Goal: Task Accomplishment & Management: Use online tool/utility

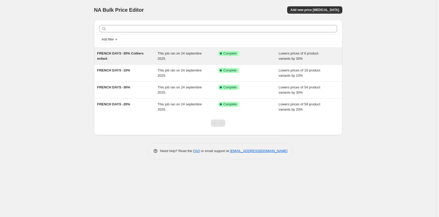
click at [135, 51] on span "FRENCH DAYS -30% Colliers enfant" at bounding box center [120, 55] width 46 height 9
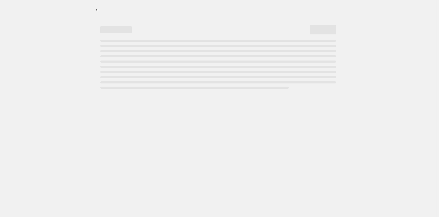
select select "percentage"
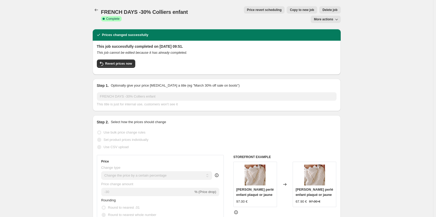
click at [333, 17] on span "More actions" at bounding box center [323, 19] width 19 height 4
click at [96, 10] on icon "Price change jobs" at bounding box center [96, 9] width 5 height 5
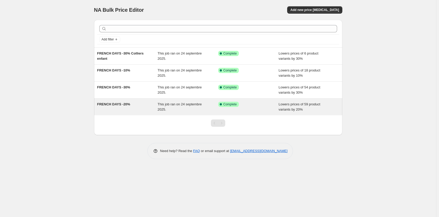
click at [196, 107] on div "This job ran on 24 septembre 2025." at bounding box center [187, 107] width 61 height 10
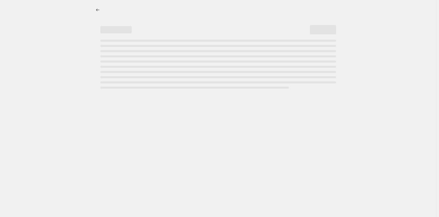
select select "percentage"
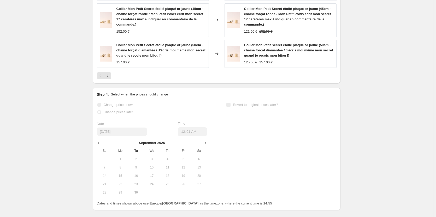
scroll to position [824, 0]
click at [206, 140] on icon "Show next month, October 2025" at bounding box center [204, 142] width 5 height 5
click at [97, 139] on button "Show previous month, September 2025" at bounding box center [99, 142] width 7 height 7
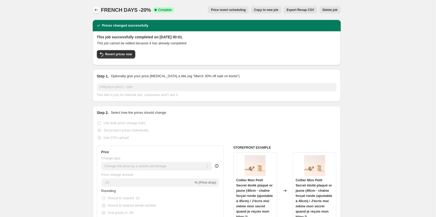
click at [99, 9] on icon "Price change jobs" at bounding box center [96, 9] width 5 height 5
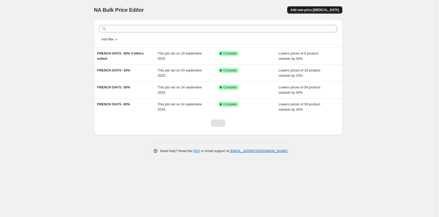
click at [319, 10] on span "Add new price change job" at bounding box center [314, 10] width 49 height 4
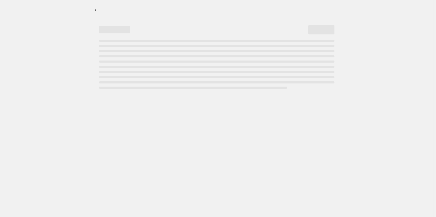
select select "percentage"
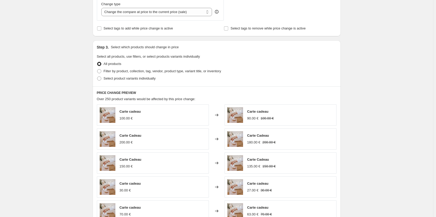
scroll to position [209, 0]
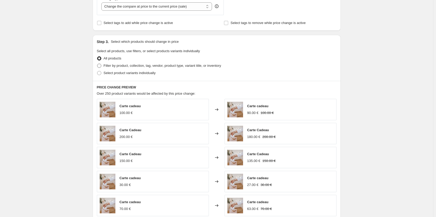
click at [101, 66] on span at bounding box center [99, 66] width 4 height 4
click at [97, 64] on input "Filter by product, collection, tag, vendor, product type, variant title, or inv…" at bounding box center [97, 64] width 0 height 0
radio input "true"
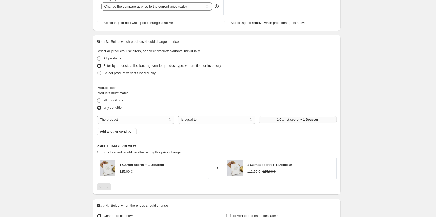
click at [280, 119] on span "1 Carnet secret + 1 Douceur" at bounding box center [298, 120] width 42 height 4
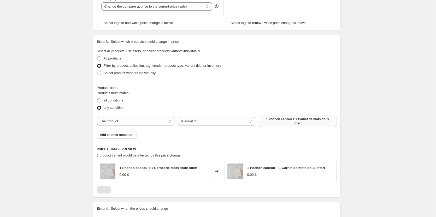
click at [297, 120] on span "1 Pochon cadeau + 1 Carnet de mots doux offert" at bounding box center [297, 121] width 71 height 8
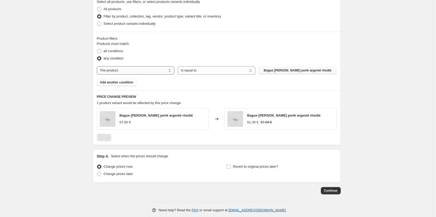
scroll to position [261, 0]
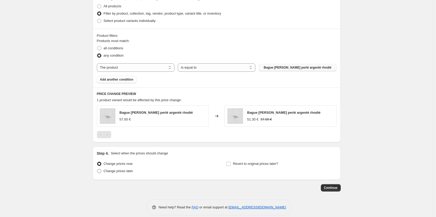
click at [101, 173] on span at bounding box center [99, 171] width 4 height 4
click at [97, 169] on input "Change prices later" at bounding box center [97, 169] width 0 height 0
radio input "true"
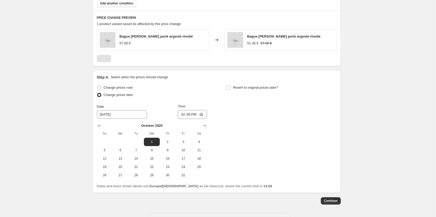
scroll to position [339, 0]
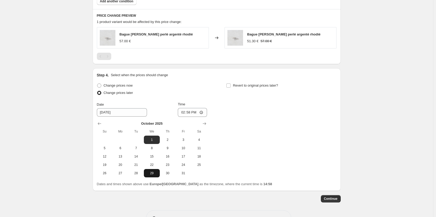
click at [155, 170] on button "29" at bounding box center [152, 173] width 16 height 8
type input "10/29/2025"
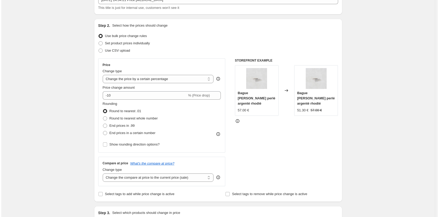
scroll to position [0, 0]
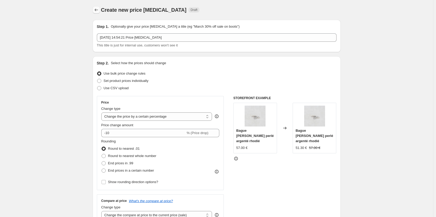
click at [97, 9] on icon "Price change jobs" at bounding box center [96, 9] width 5 height 5
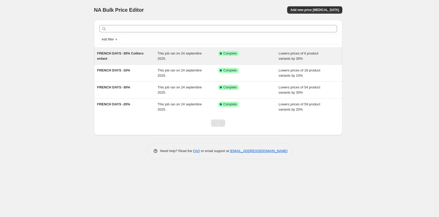
click at [204, 55] on div "This job ran on 24 septembre 2025." at bounding box center [187, 56] width 61 height 10
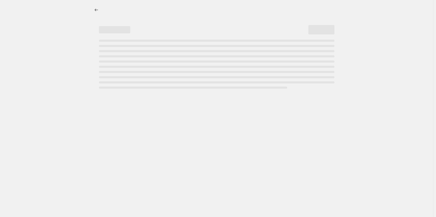
select select "percentage"
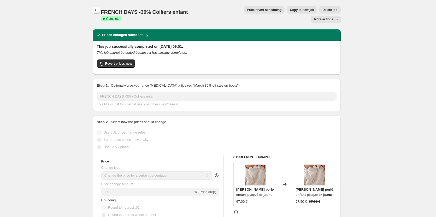
click at [98, 9] on icon "Price change jobs" at bounding box center [96, 9] width 5 height 5
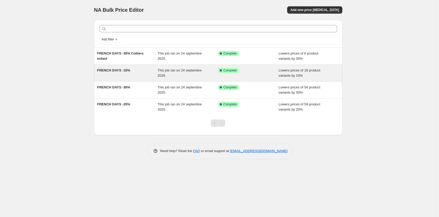
click at [144, 75] on div "FRENCH DAYS -10%" at bounding box center [127, 73] width 61 height 10
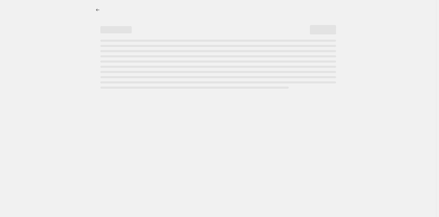
select select "percentage"
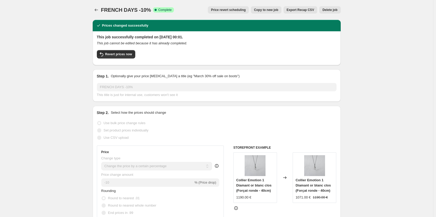
click at [104, 15] on div "FRENCH DAYS -10%. This page is ready FRENCH DAYS -10% Success Complete Complete…" at bounding box center [217, 10] width 248 height 20
click at [99, 9] on icon "Price change jobs" at bounding box center [96, 9] width 5 height 5
